Goal: Task Accomplishment & Management: Manage account settings

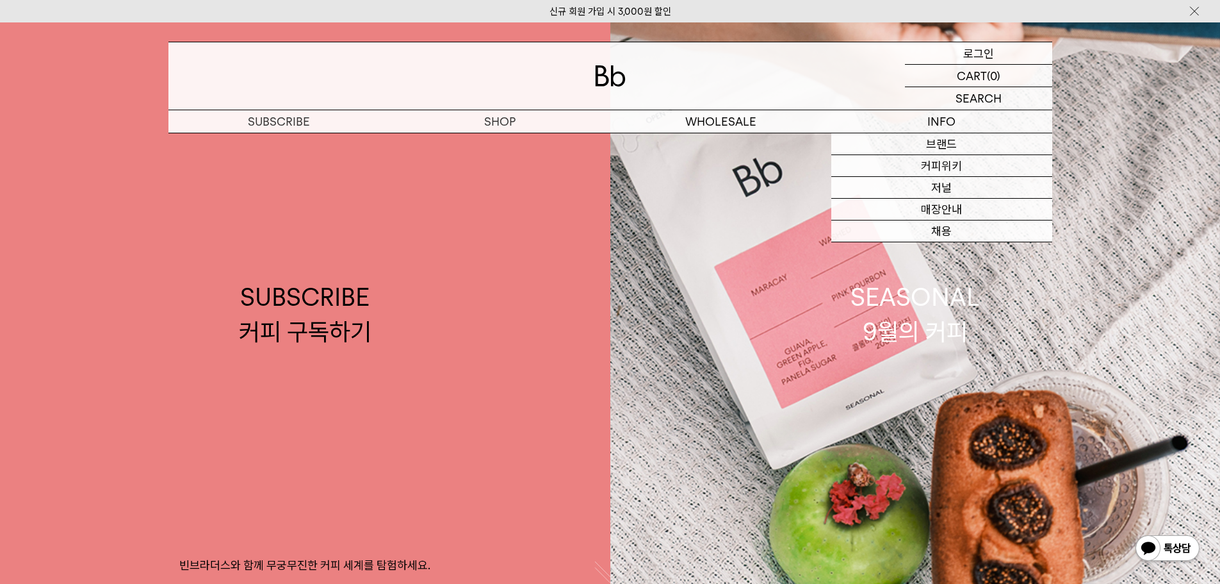
click at [980, 55] on p "로그인" at bounding box center [979, 53] width 31 height 22
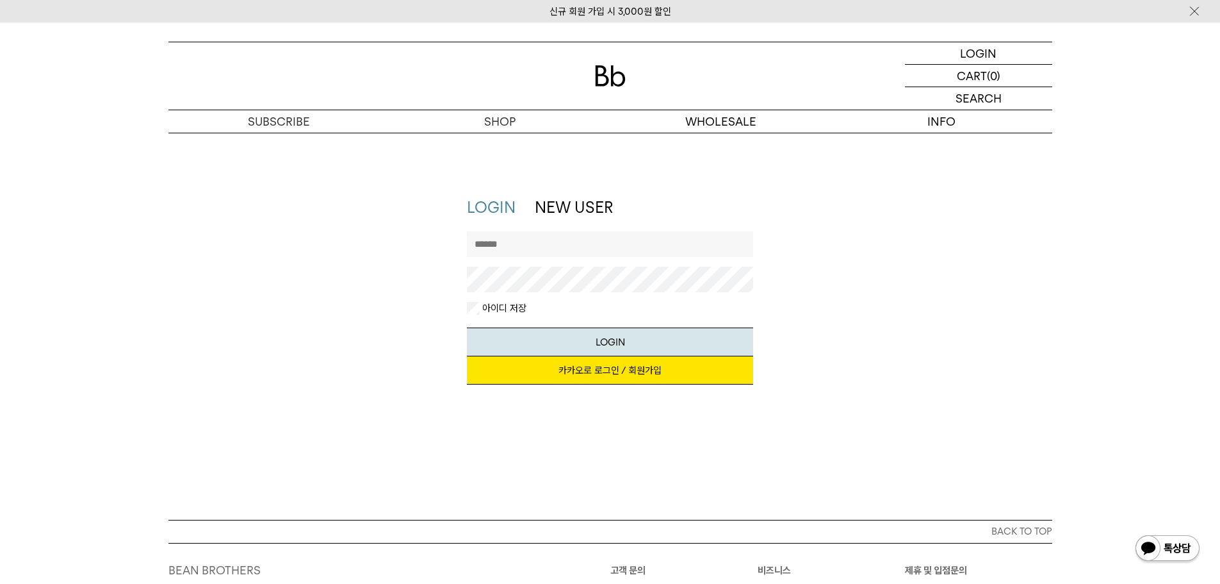
click at [595, 375] on link "카카오로 로그인 / 회원가입" at bounding box center [610, 370] width 286 height 28
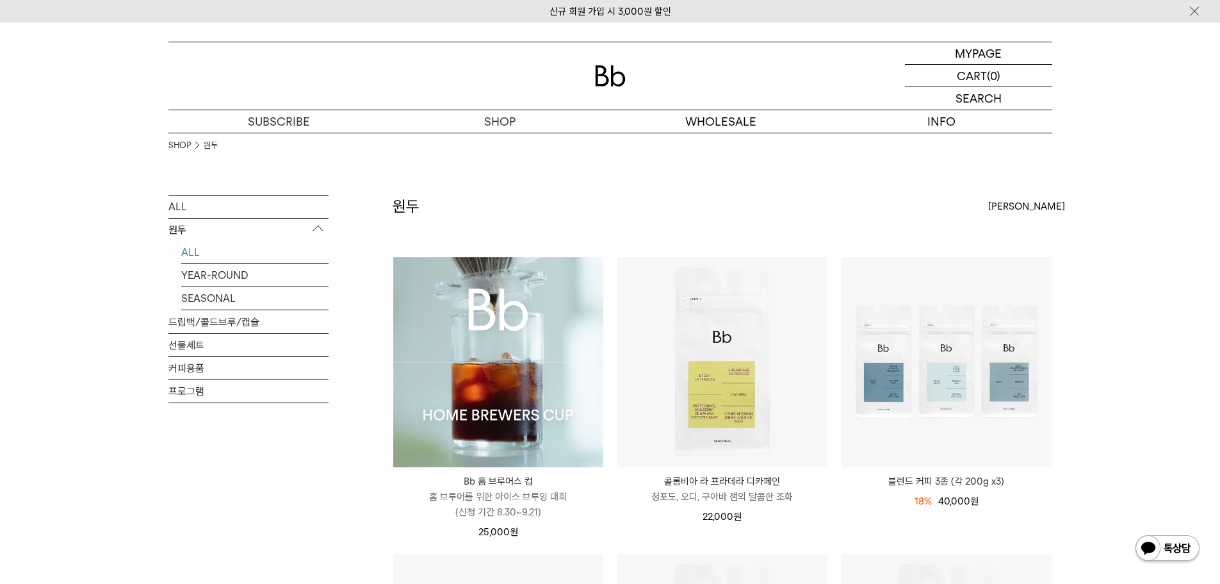
scroll to position [128, 0]
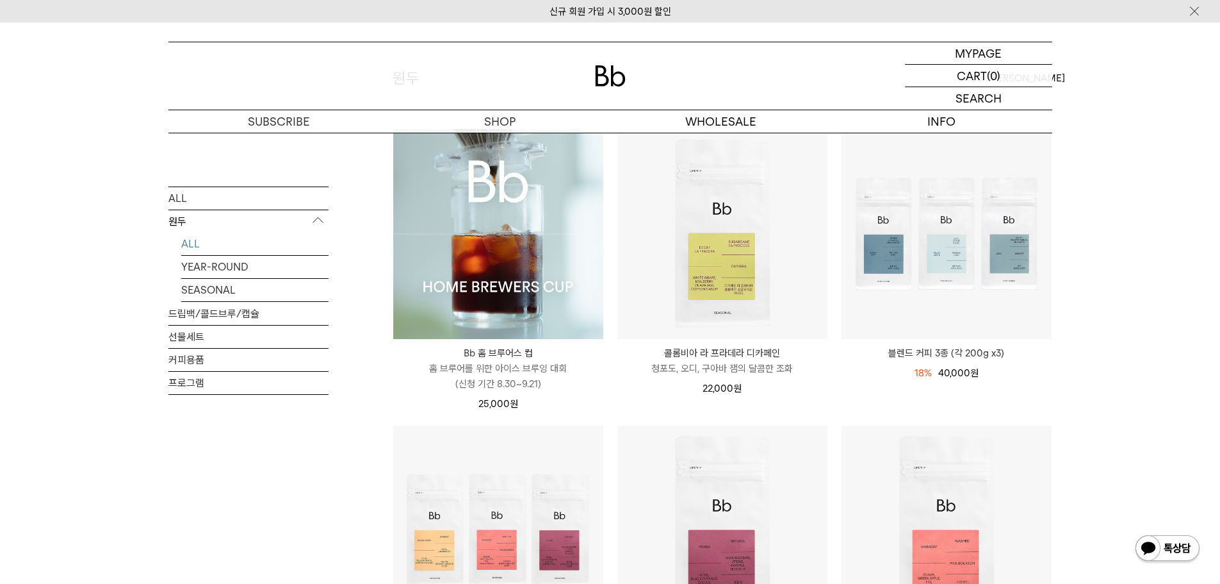
click at [523, 235] on img at bounding box center [498, 234] width 210 height 210
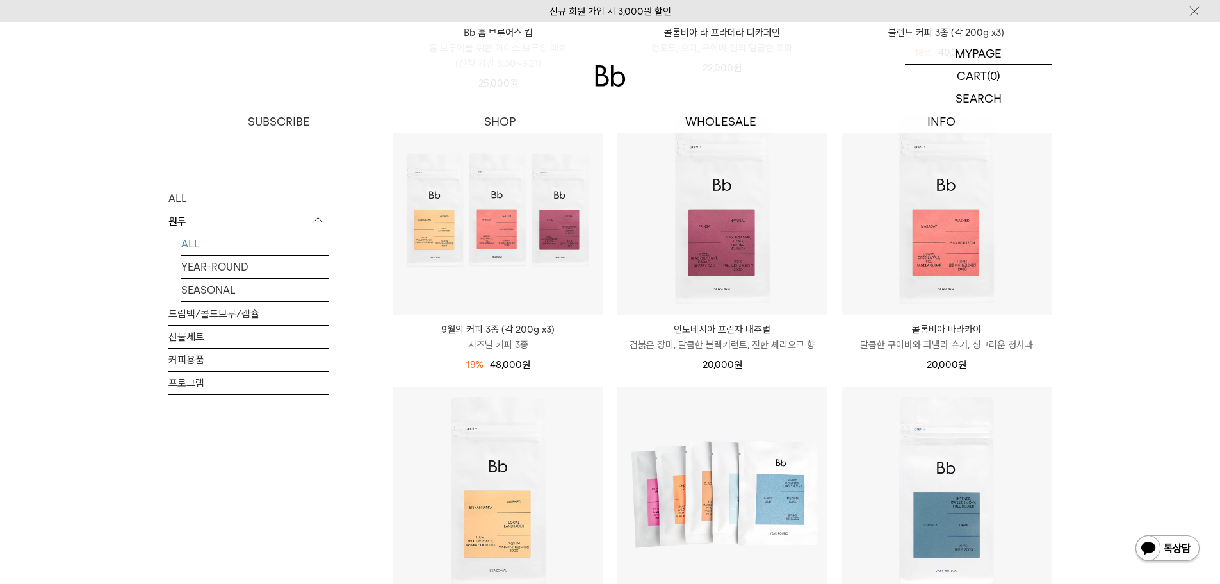
scroll to position [384, 0]
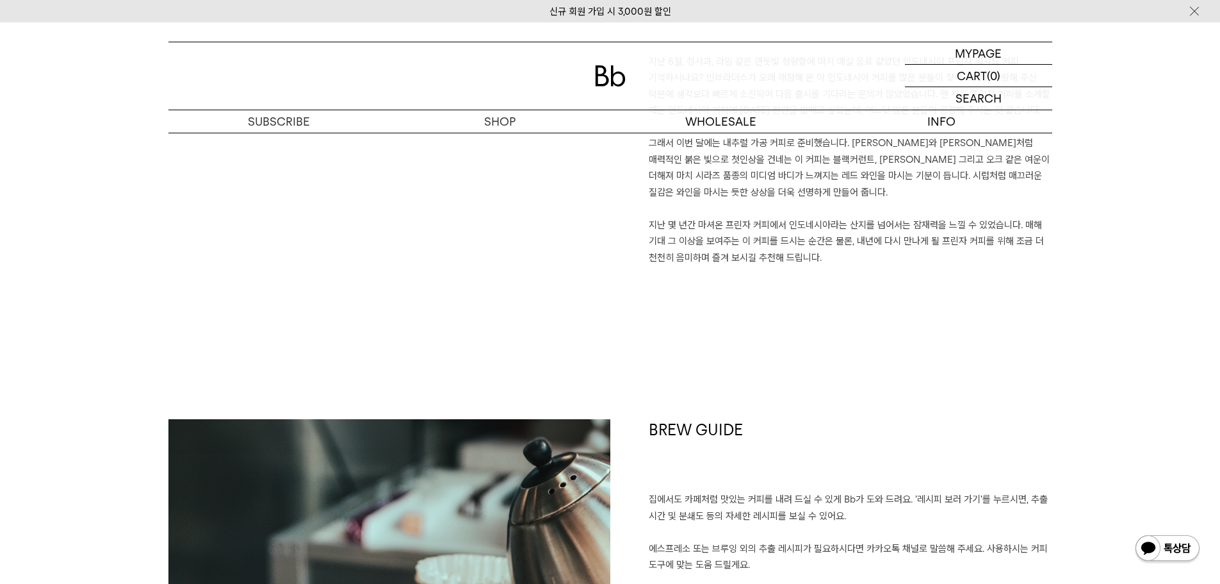
scroll to position [1025, 0]
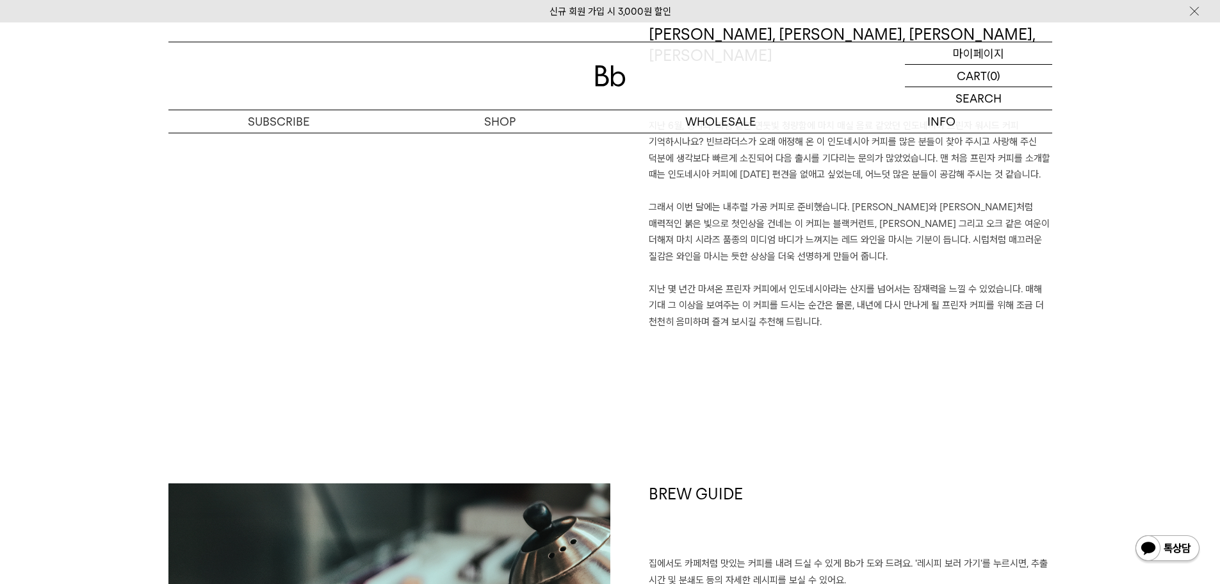
click at [981, 51] on p "마이페이지" at bounding box center [978, 53] width 51 height 22
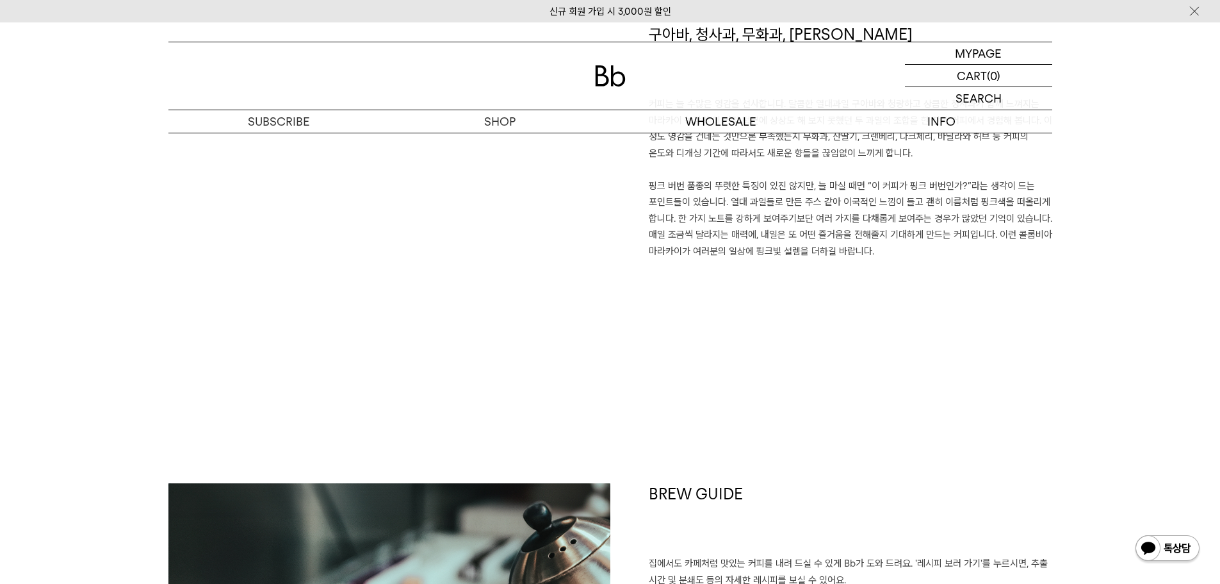
scroll to position [833, 0]
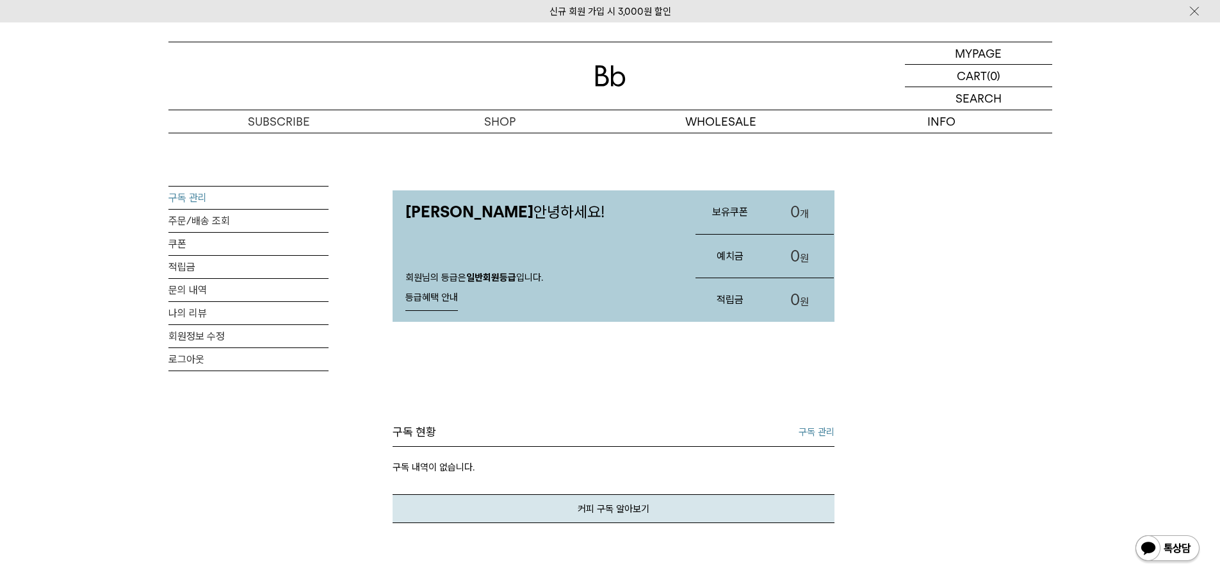
click at [199, 198] on link "구독 관리" at bounding box center [248, 197] width 160 height 22
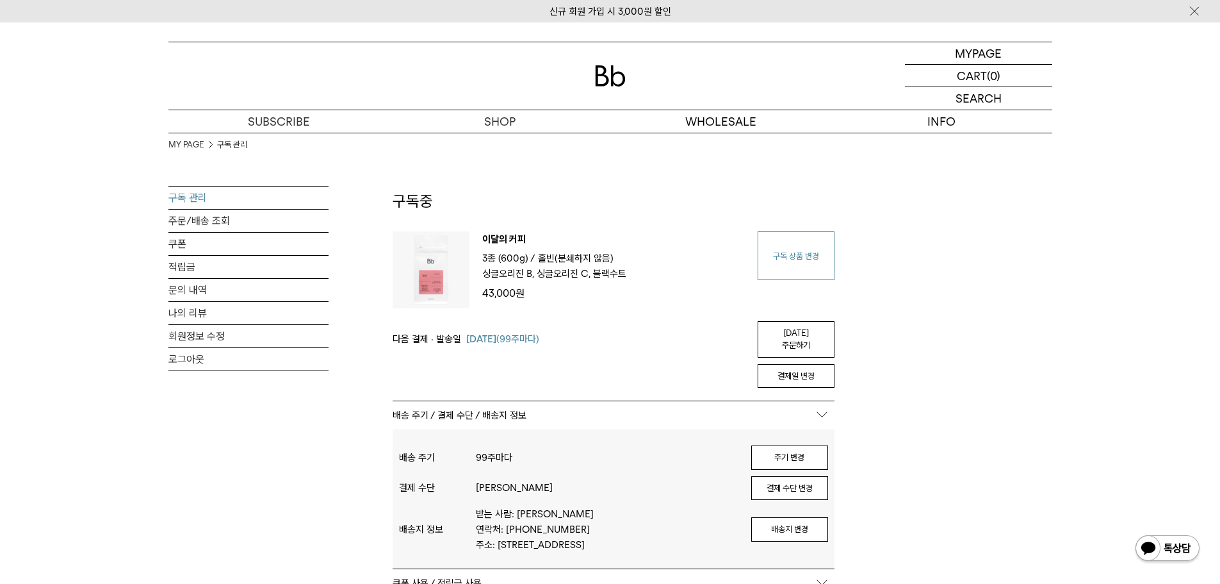
click at [794, 257] on link "구독 상품 변경" at bounding box center [796, 255] width 77 height 49
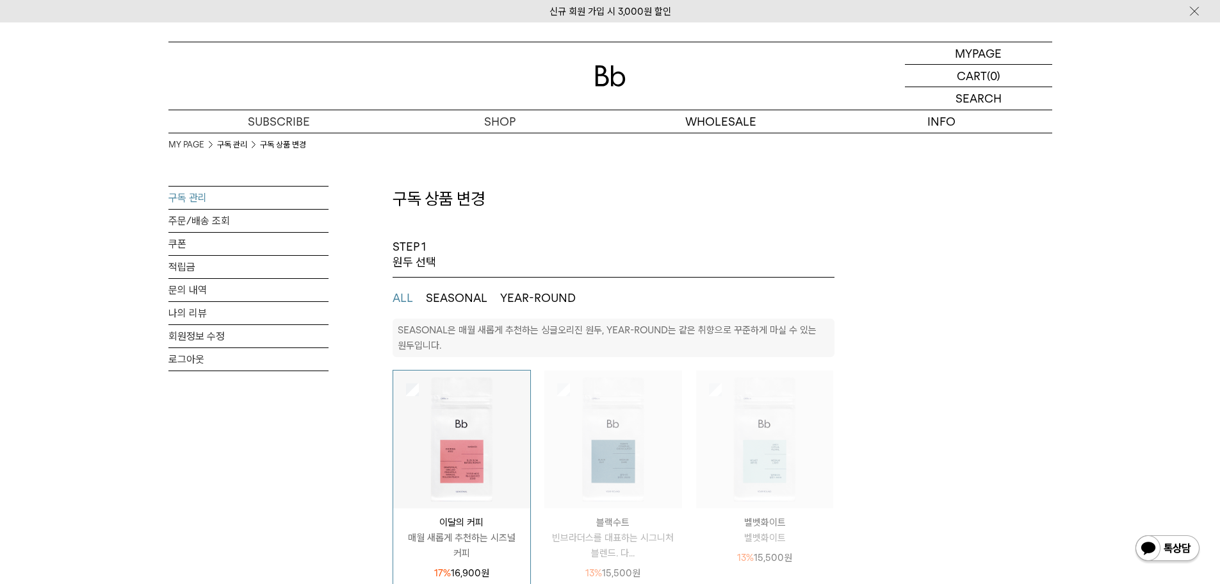
select select "**"
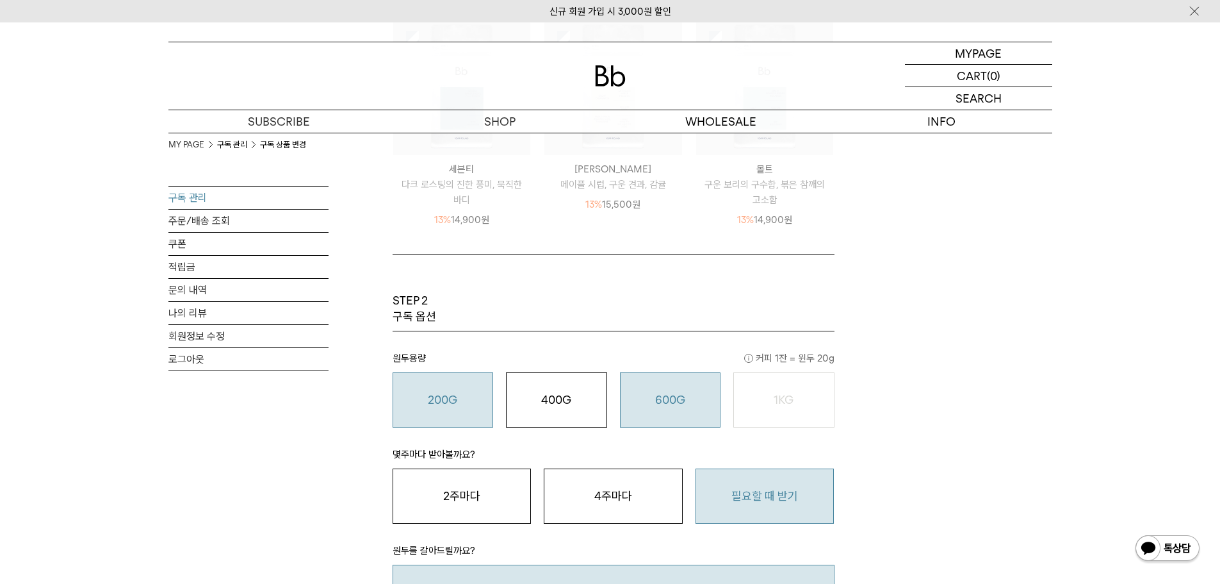
scroll to position [641, 0]
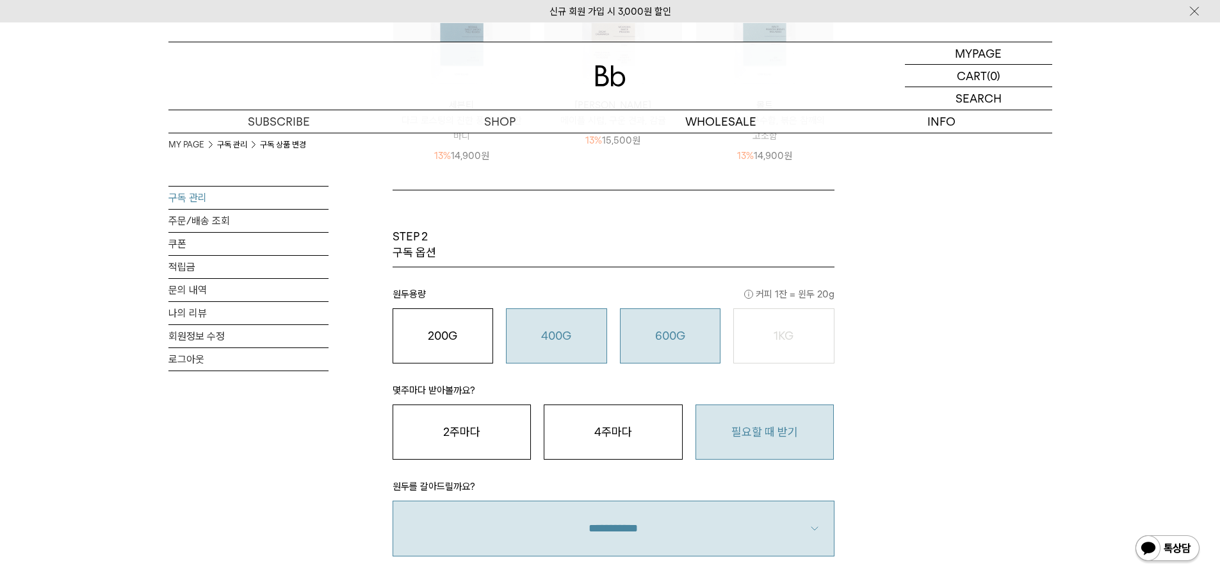
click at [552, 343] on div "400G 31,000 원" at bounding box center [556, 335] width 87 height 15
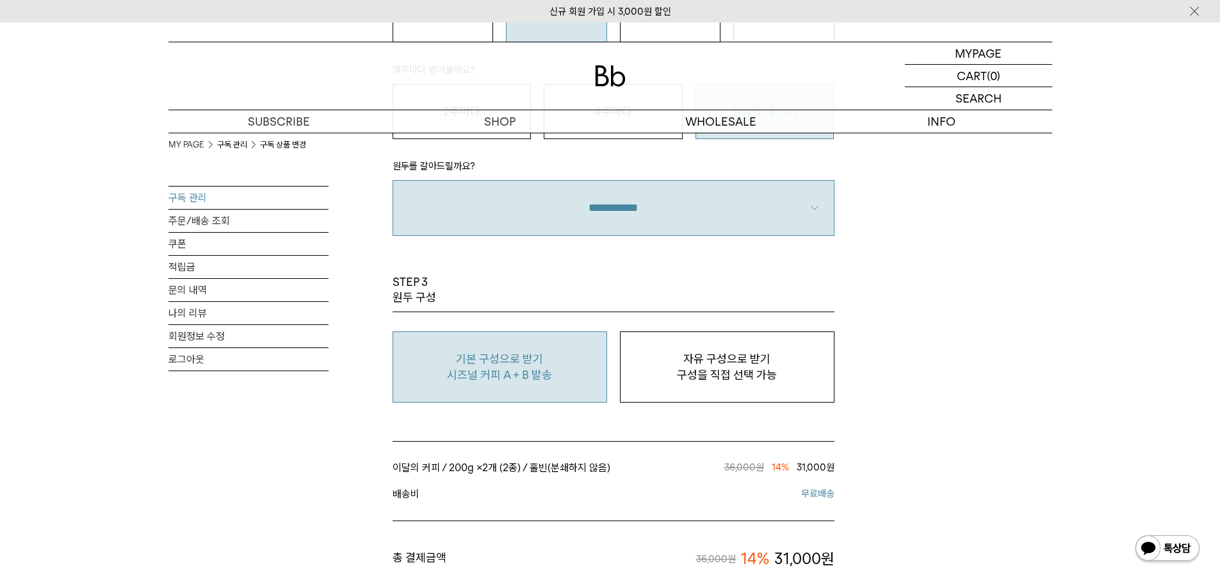
scroll to position [1025, 0]
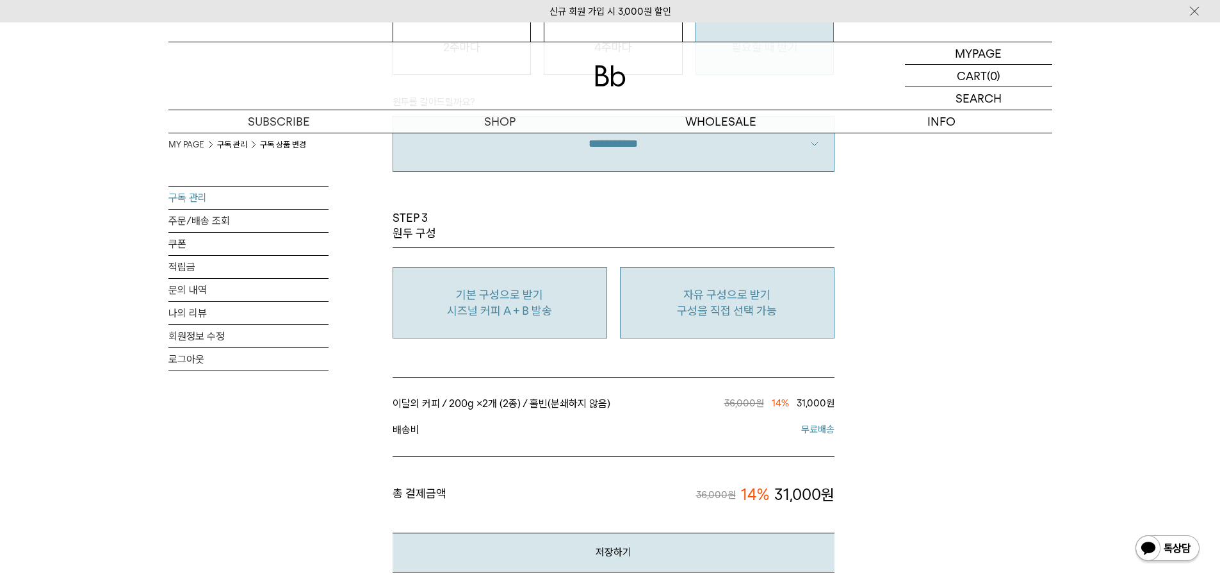
click at [724, 306] on p "구성을 직접 선택 가능" at bounding box center [727, 310] width 201 height 15
type input "*"
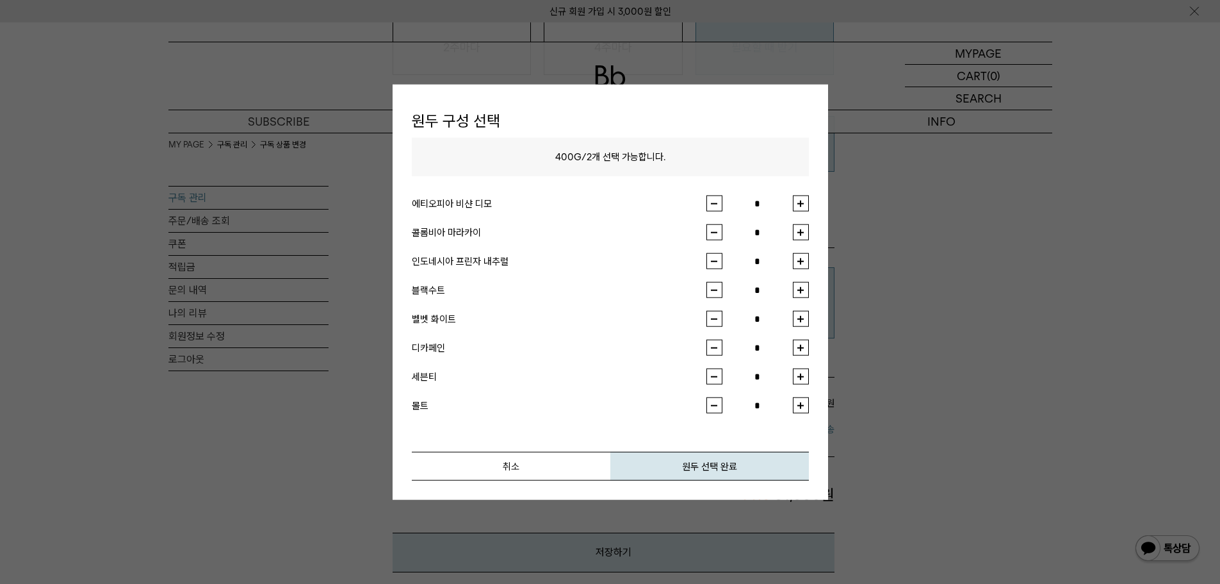
click at [808, 202] on button "button" at bounding box center [801, 203] width 16 height 16
type input "*"
click at [801, 258] on button "button" at bounding box center [801, 261] width 16 height 16
type input "*"
click at [714, 466] on button "원두 선택 완료" at bounding box center [710, 466] width 199 height 29
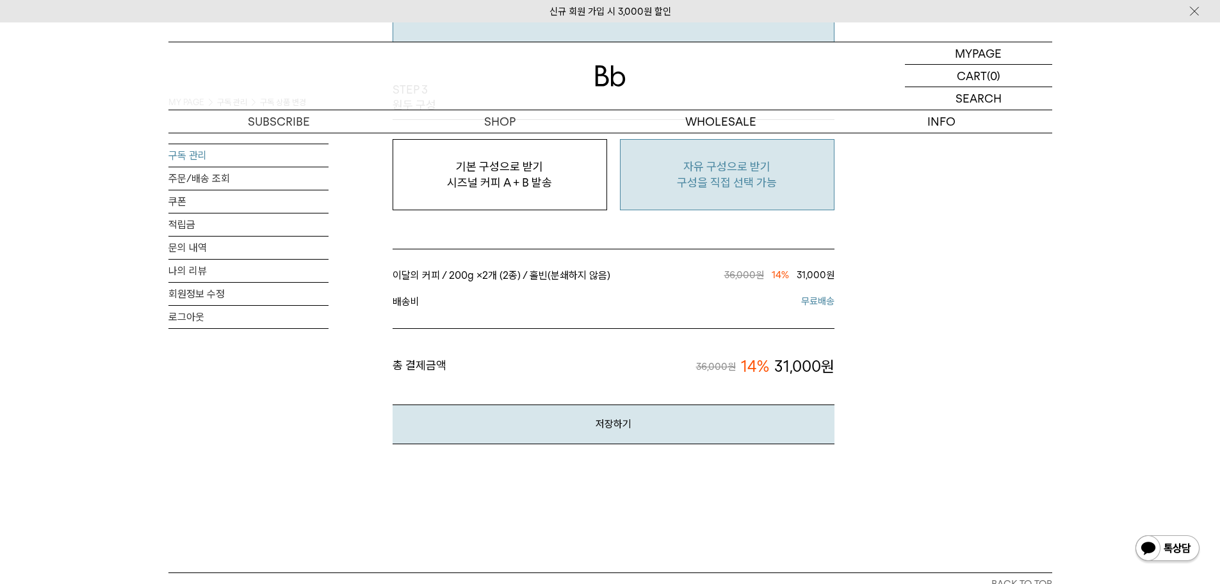
scroll to position [1217, 0]
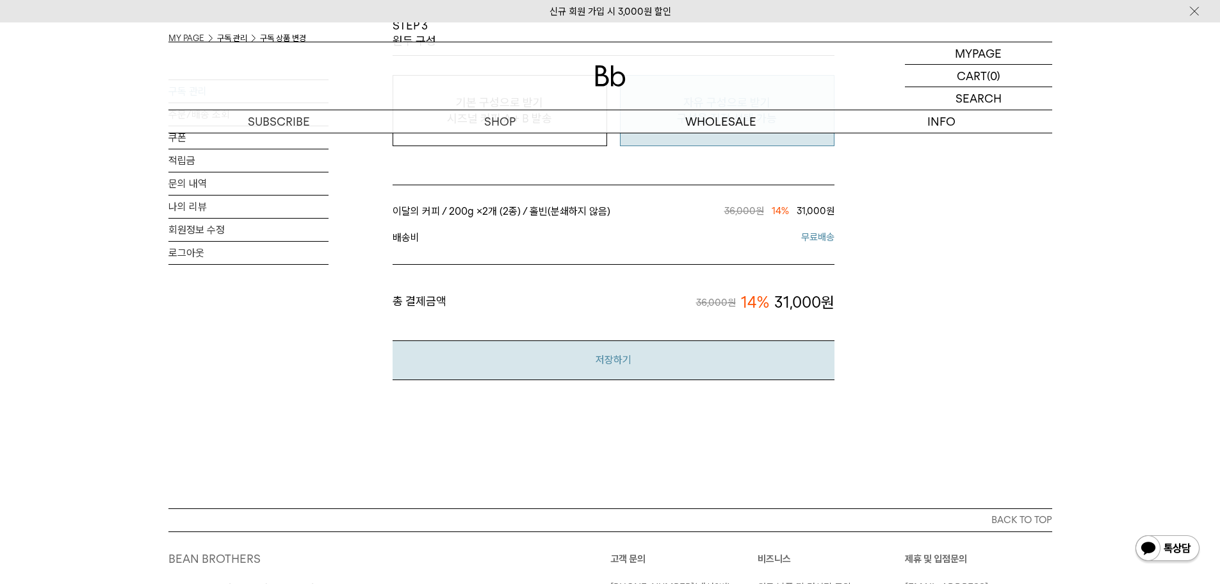
click at [617, 354] on button "저장하기" at bounding box center [614, 359] width 442 height 39
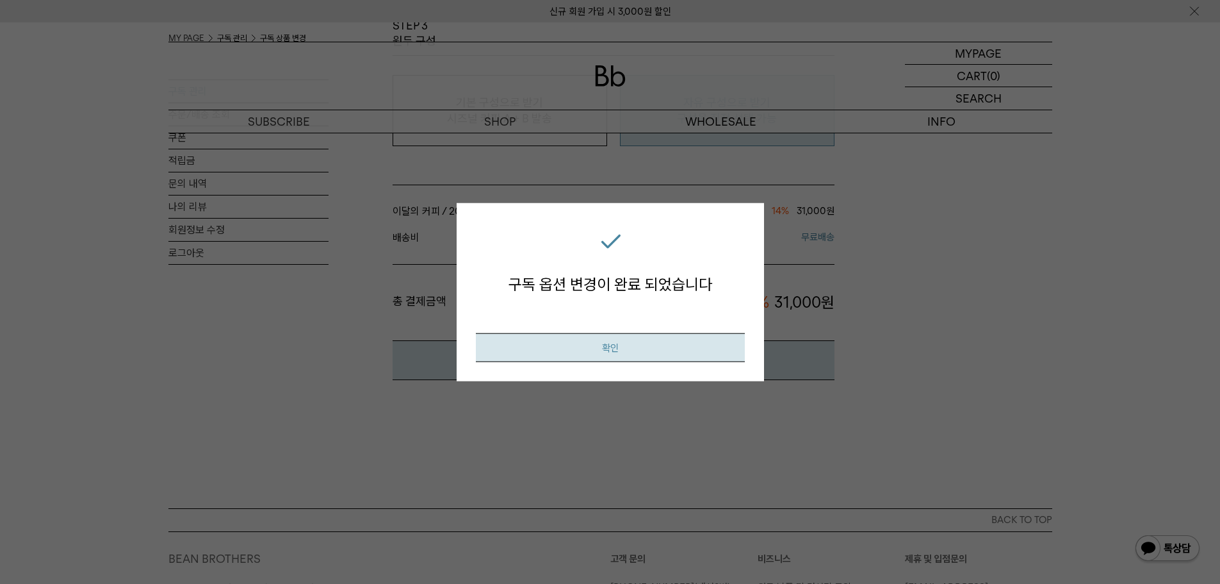
click at [684, 341] on button "확인" at bounding box center [610, 347] width 269 height 29
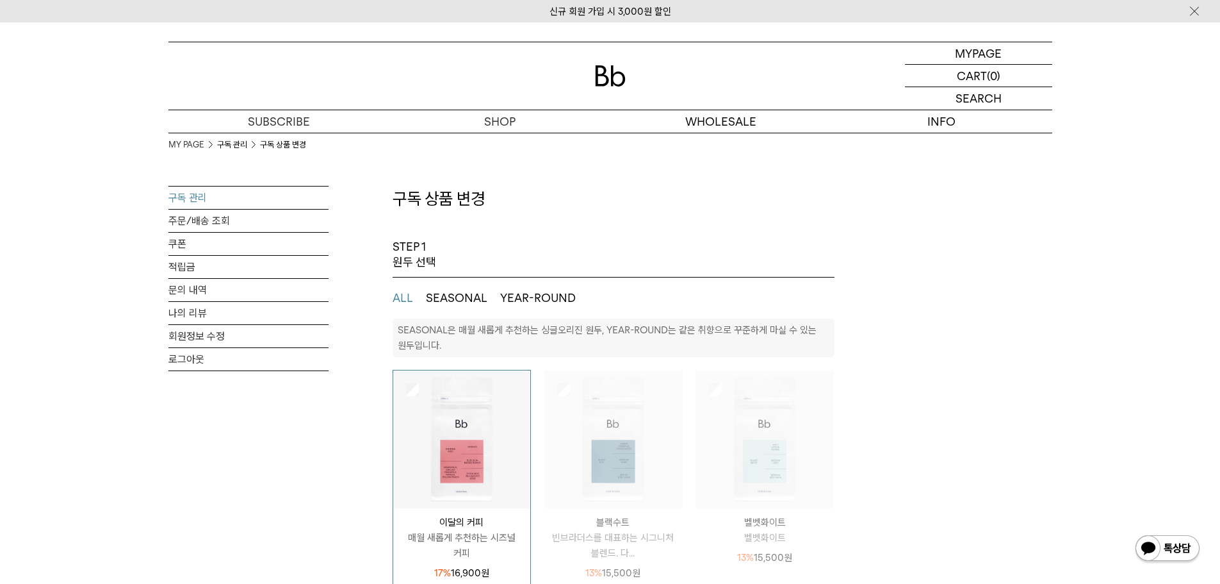
select select "**"
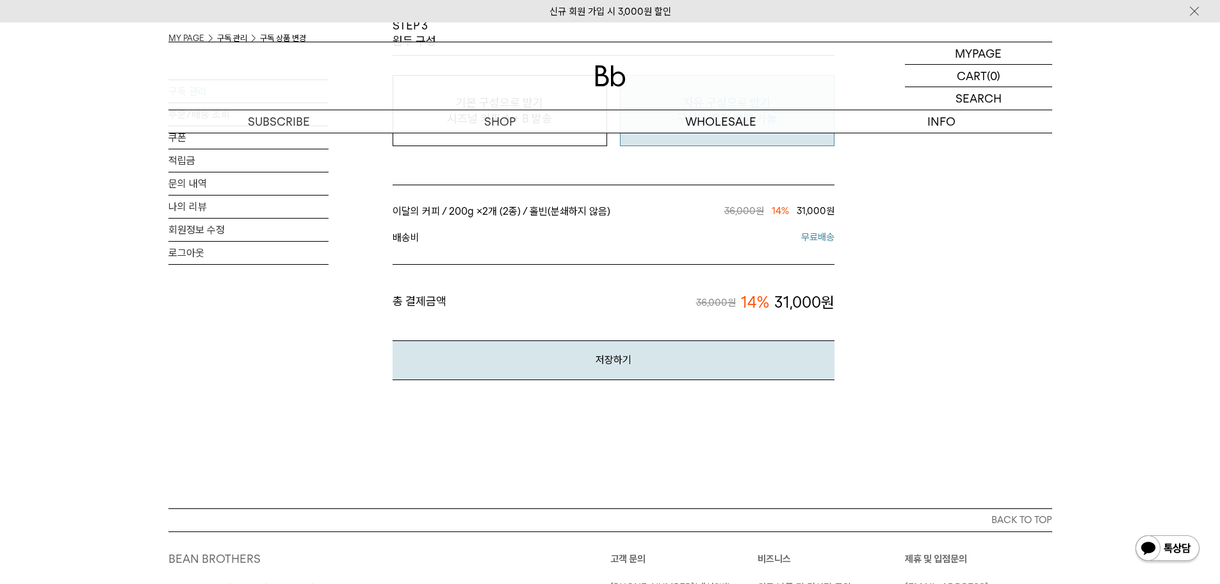
scroll to position [897, 0]
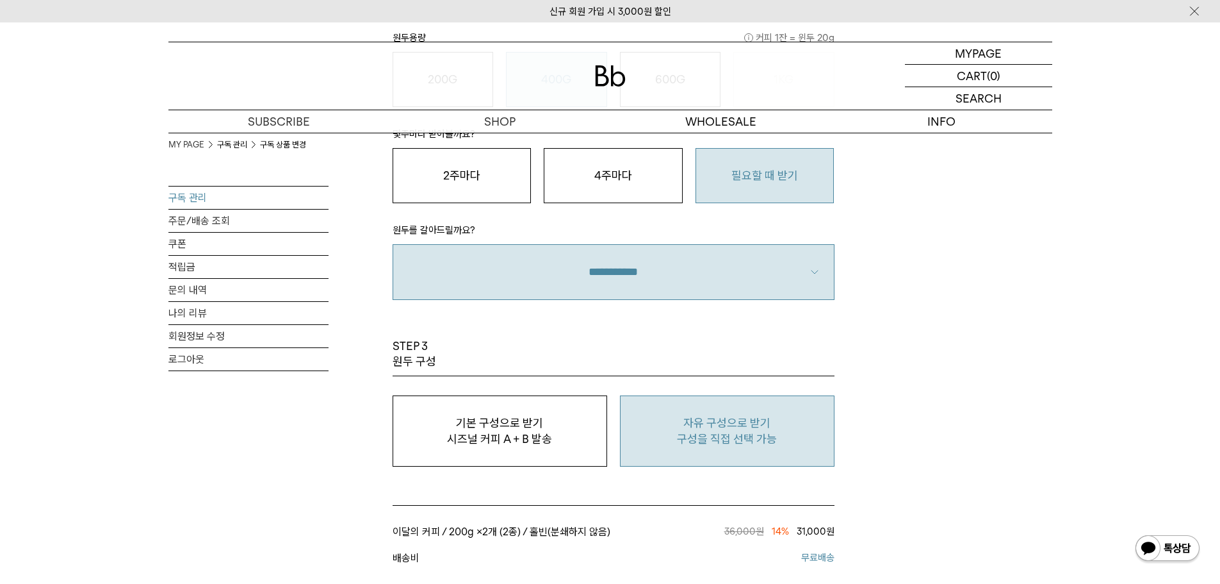
click at [219, 200] on link "구독 관리" at bounding box center [248, 197] width 160 height 22
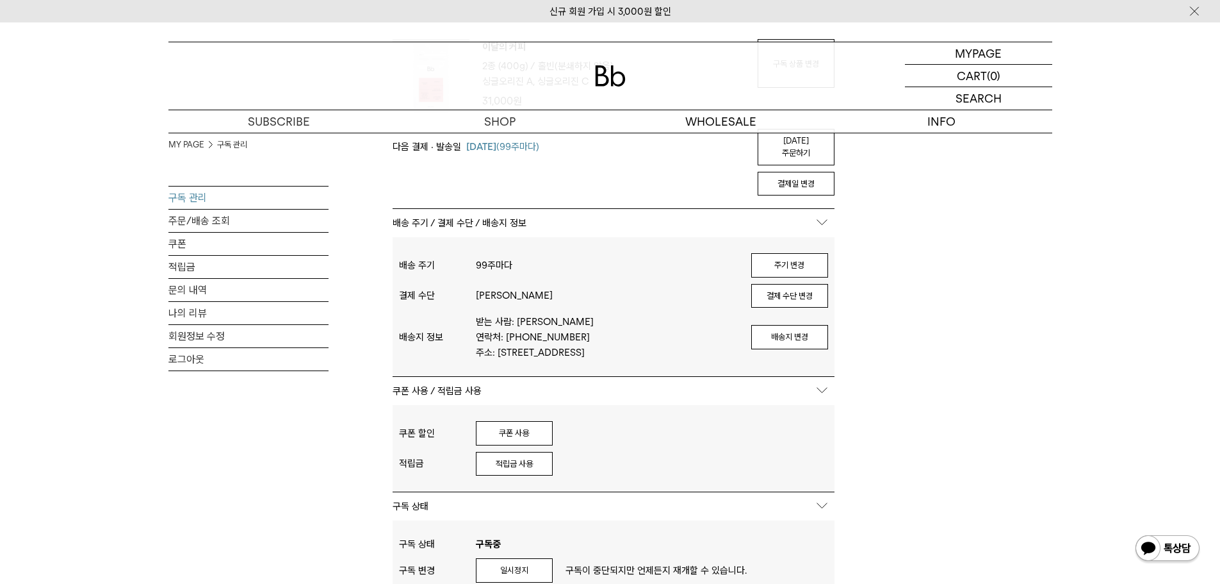
scroll to position [128, 0]
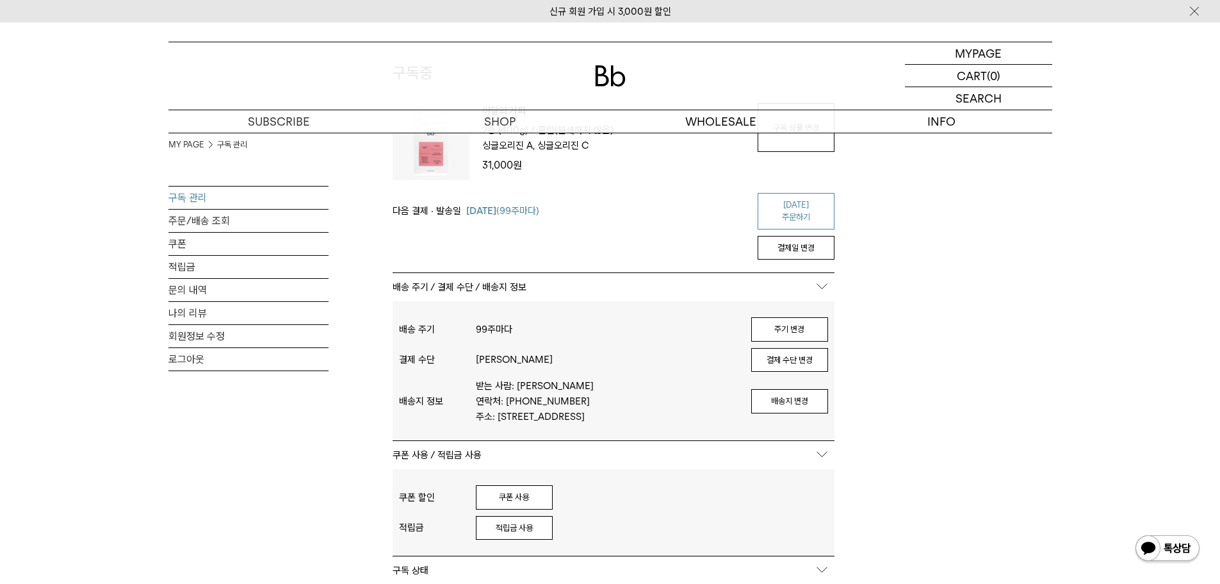
click at [795, 201] on link "[DATE] 주문하기" at bounding box center [796, 211] width 77 height 37
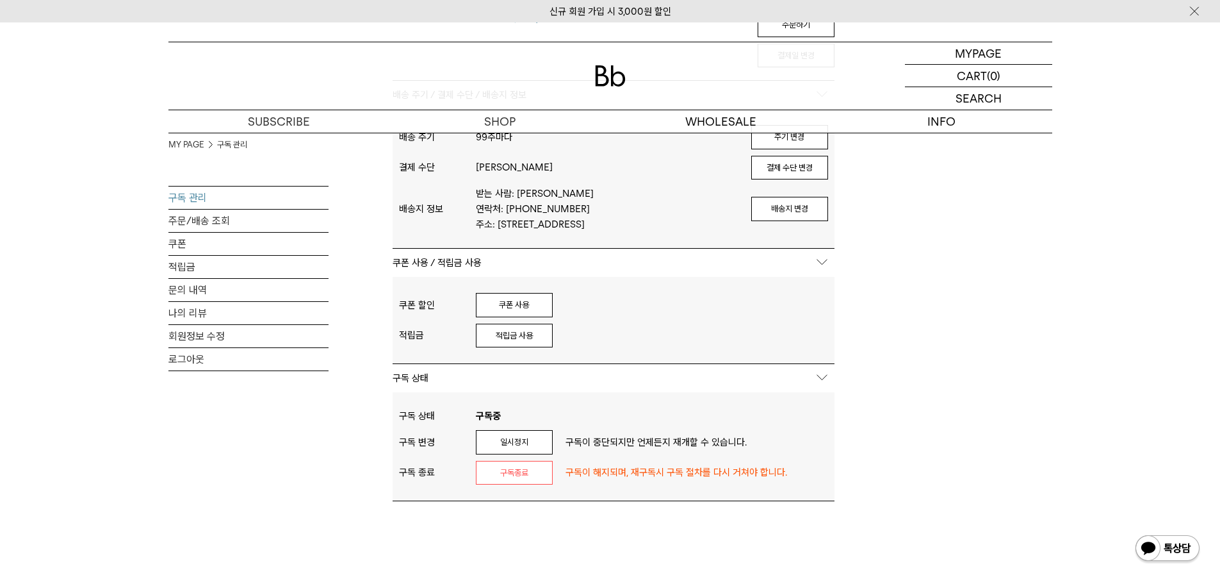
scroll to position [0, 0]
